Goal: Information Seeking & Learning: Learn about a topic

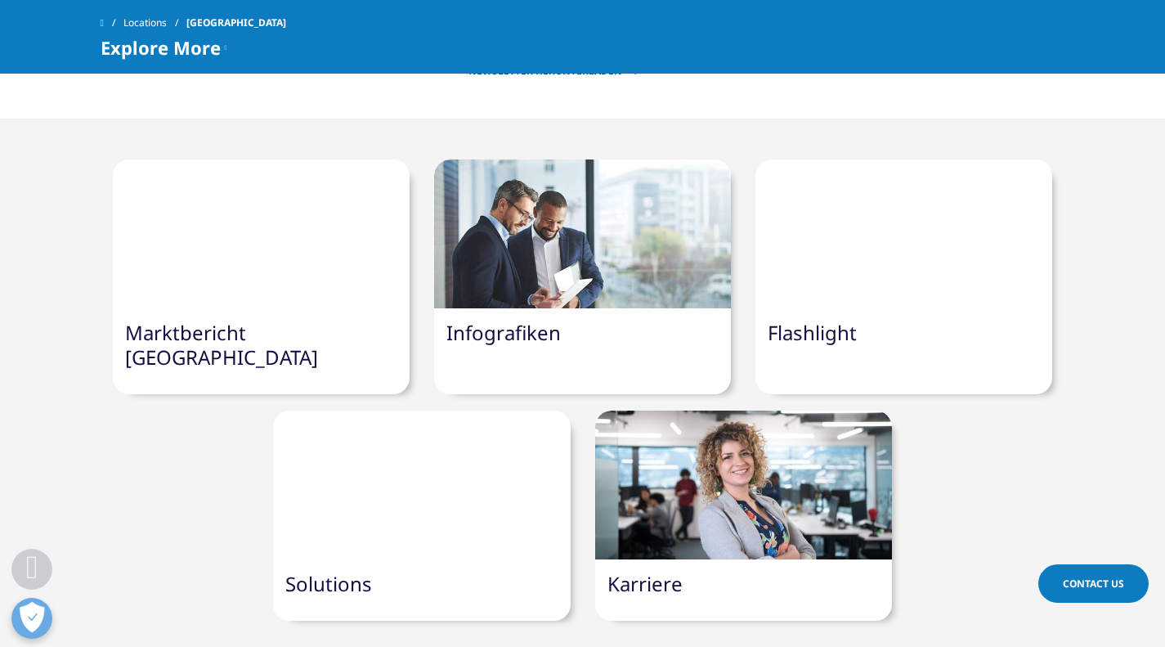
scroll to position [1472, 0]
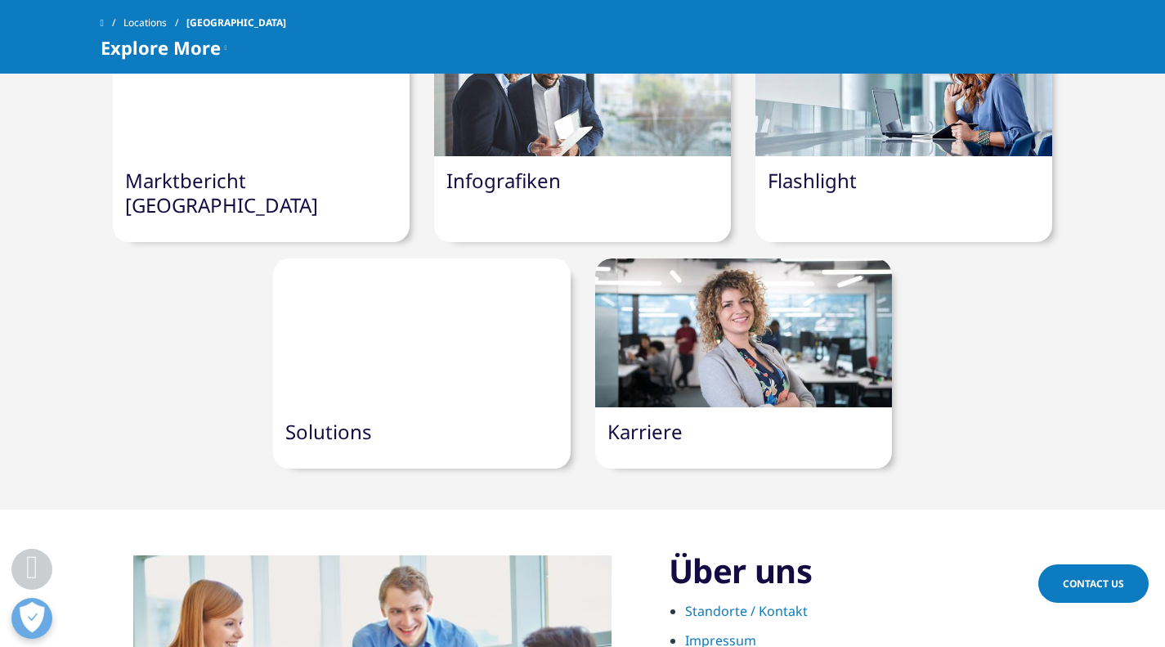
click at [654, 418] on link "Karriere" at bounding box center [645, 431] width 75 height 27
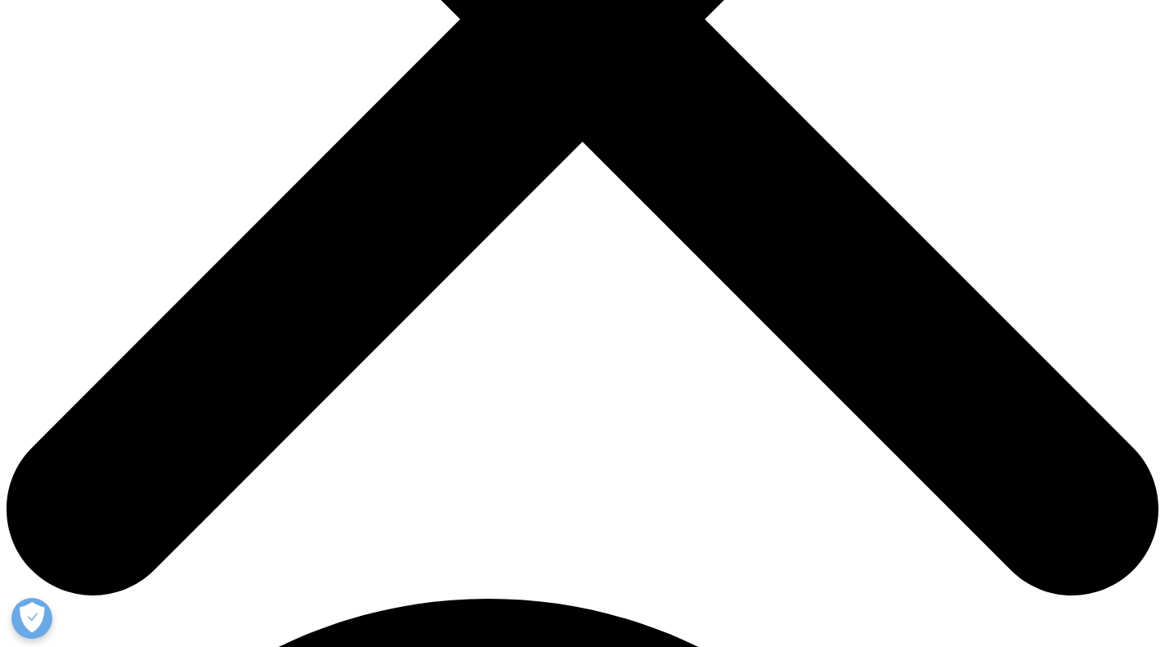
scroll to position [491, 0]
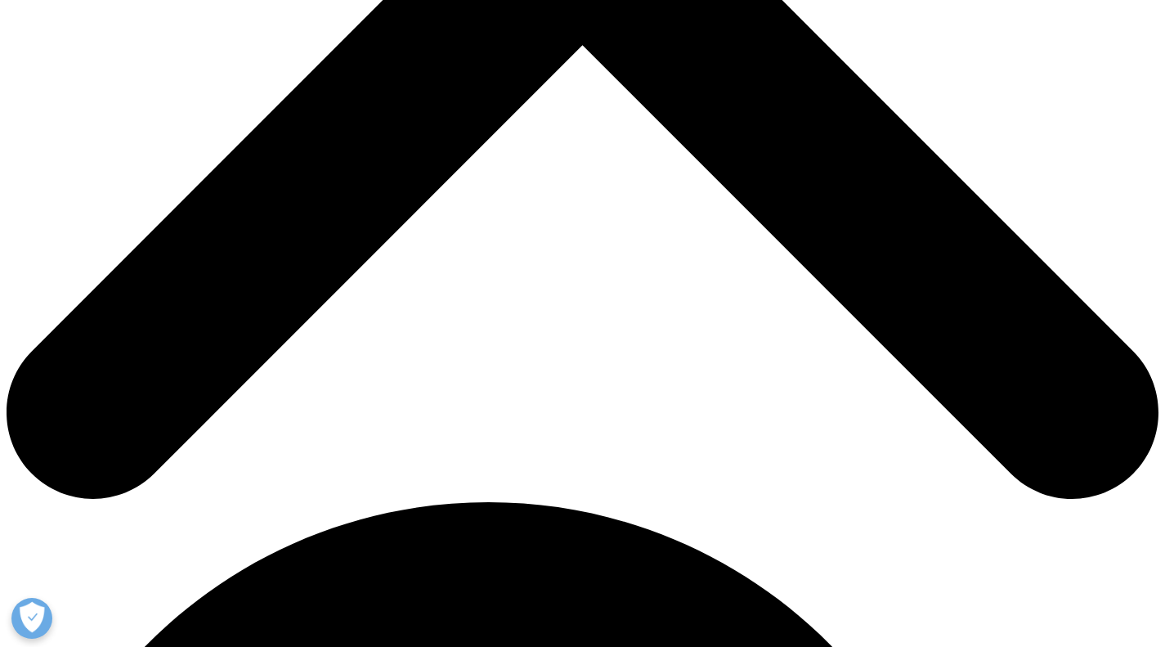
scroll to position [409, 0]
